Goal: Navigation & Orientation: Find specific page/section

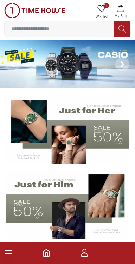
click at [108, 5] on span "15" at bounding box center [106, 6] width 6 height 6
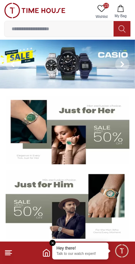
click at [12, 255] on icon at bounding box center [8, 253] width 8 height 8
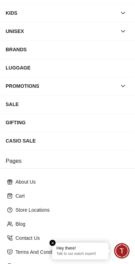
scroll to position [113, 0]
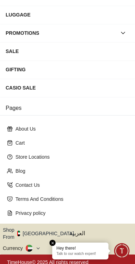
click at [77, 231] on icon "button" at bounding box center [78, 233] width 2 height 5
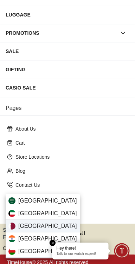
click at [45, 227] on div "[GEOGRAPHIC_DATA]" at bounding box center [43, 226] width 74 height 13
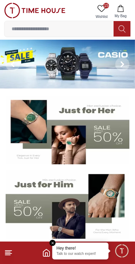
click at [12, 255] on icon at bounding box center [8, 253] width 8 height 8
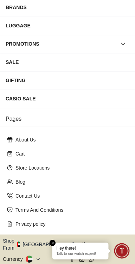
scroll to position [113, 0]
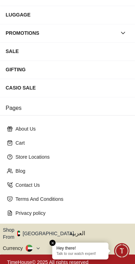
click at [47, 228] on button "Shop From [GEOGRAPHIC_DATA]" at bounding box center [41, 234] width 76 height 14
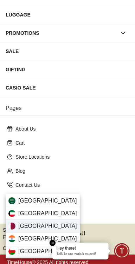
click at [46, 225] on div "[GEOGRAPHIC_DATA]" at bounding box center [43, 226] width 74 height 13
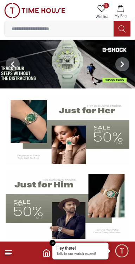
click at [105, 69] on div at bounding box center [67, 64] width 135 height 49
click at [50, 243] on em "Close tooltip" at bounding box center [53, 243] width 6 height 6
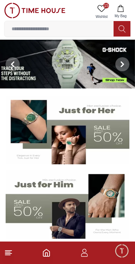
click at [46, 256] on icon "Home" at bounding box center [46, 253] width 8 height 8
click at [8, 255] on line at bounding box center [7, 255] width 5 height 0
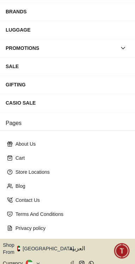
scroll to position [113, 0]
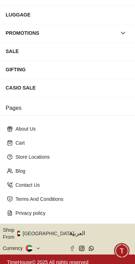
click at [45, 230] on button "Shop From [GEOGRAPHIC_DATA]" at bounding box center [41, 234] width 76 height 14
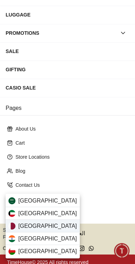
click at [18, 228] on span "[GEOGRAPHIC_DATA]" at bounding box center [47, 226] width 59 height 8
